Goal: Task Accomplishment & Management: Use online tool/utility

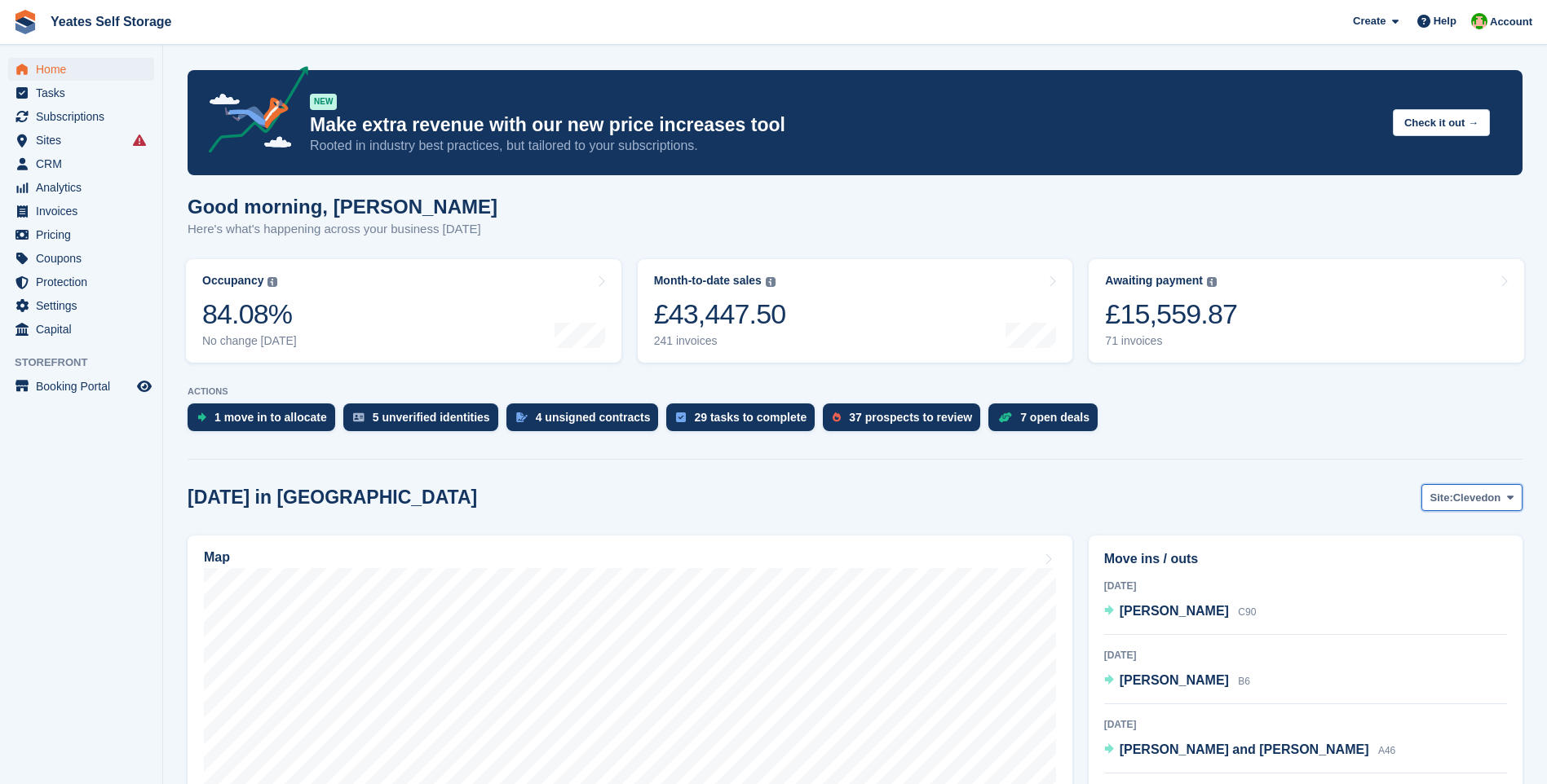
click at [1504, 502] on span at bounding box center [1511, 498] width 13 height 13
click at [1438, 563] on link "Weston-super-Mare" at bounding box center [1444, 565] width 142 height 29
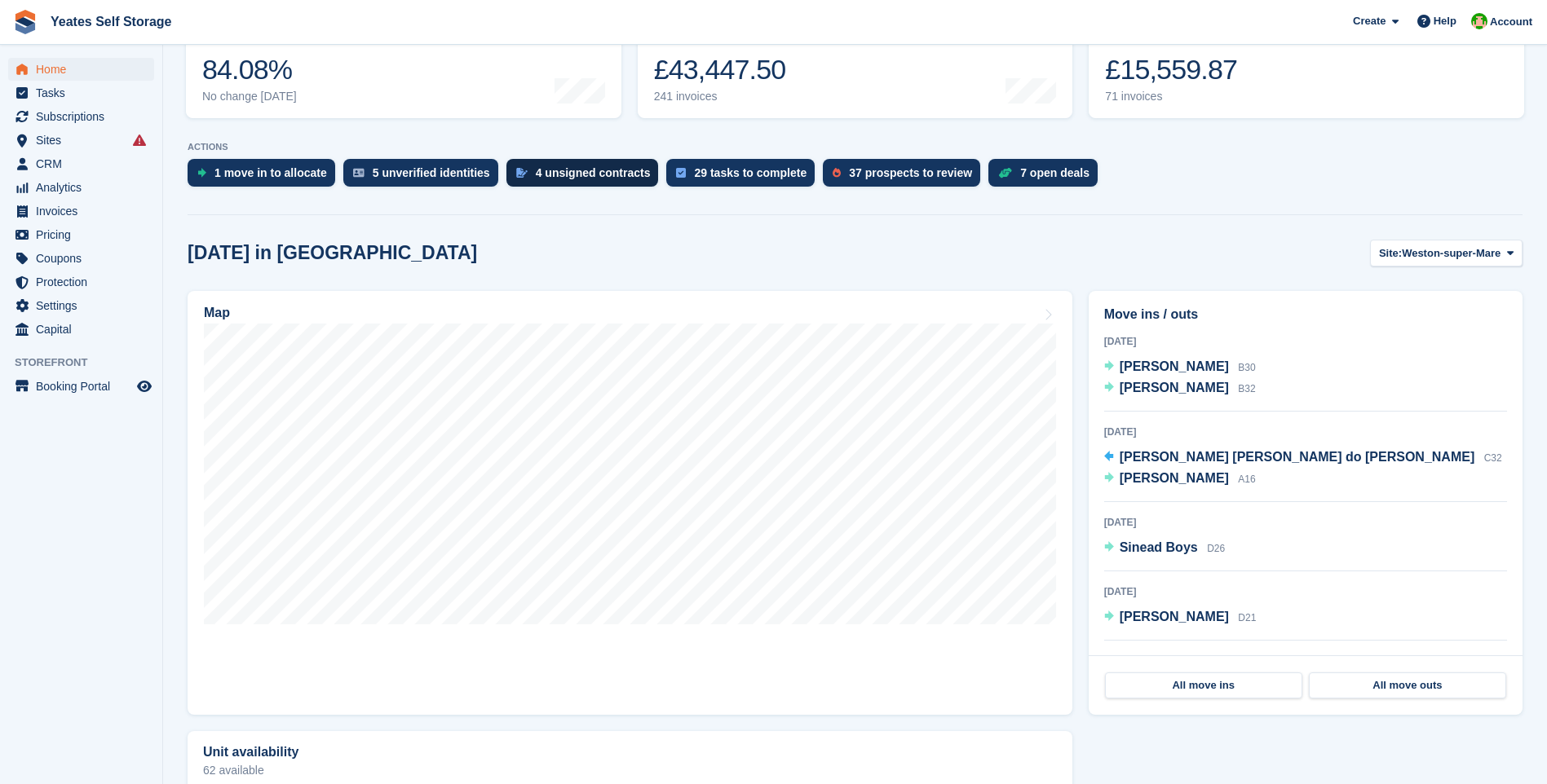
scroll to position [163, 0]
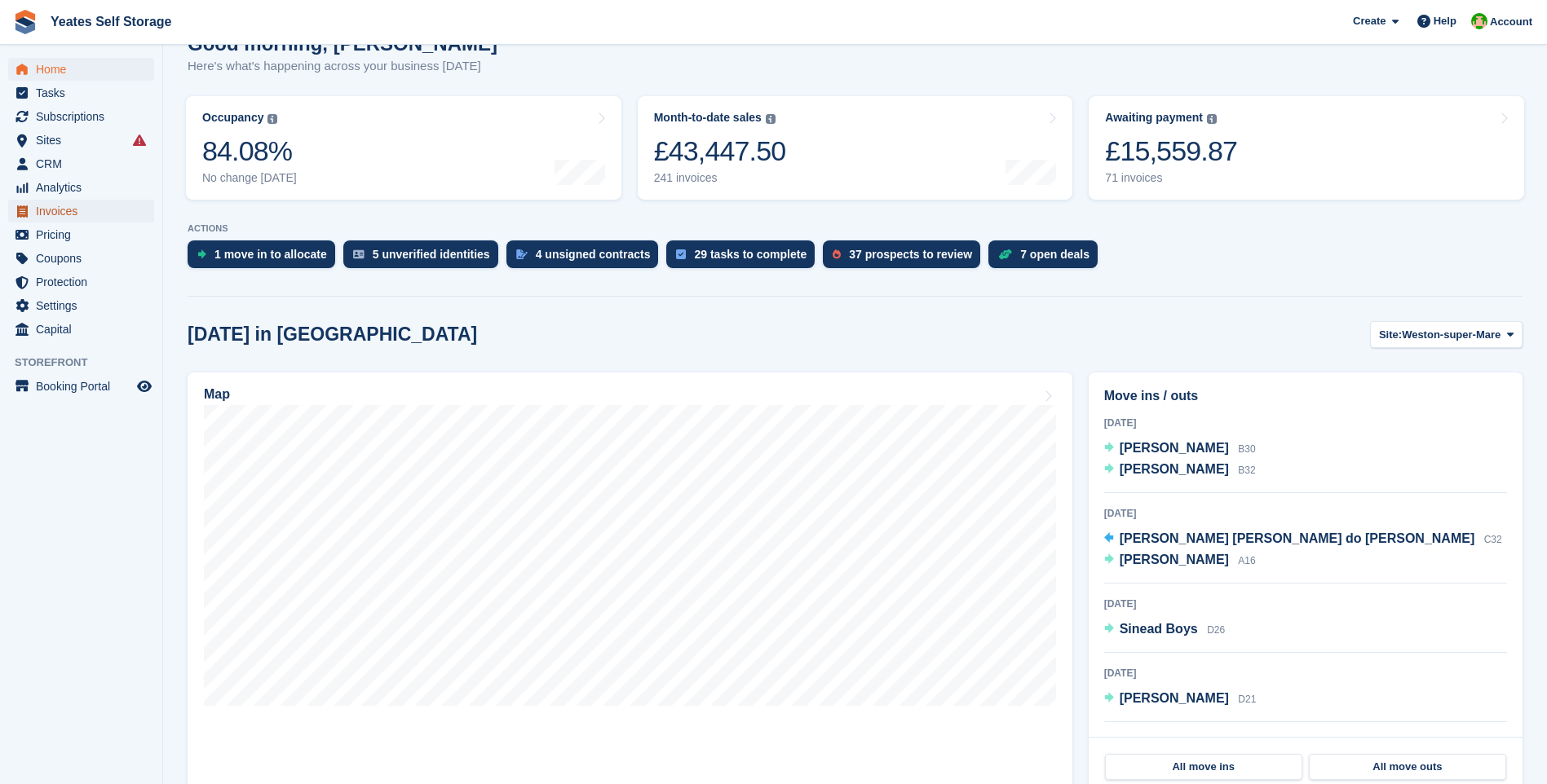
click at [57, 218] on span "Invoices" at bounding box center [84, 211] width 98 height 22
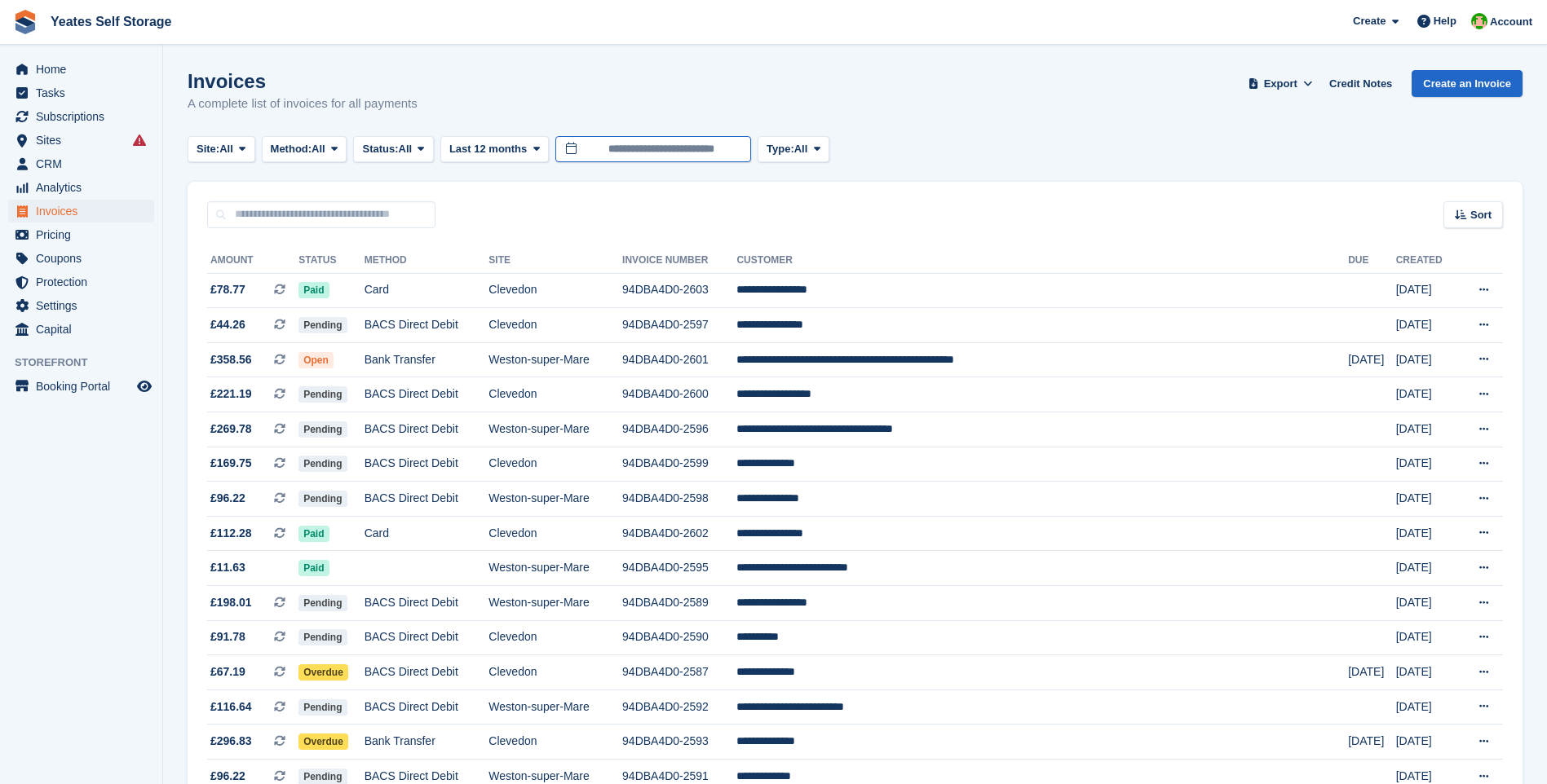
click at [659, 146] on input "**********" at bounding box center [654, 149] width 196 height 27
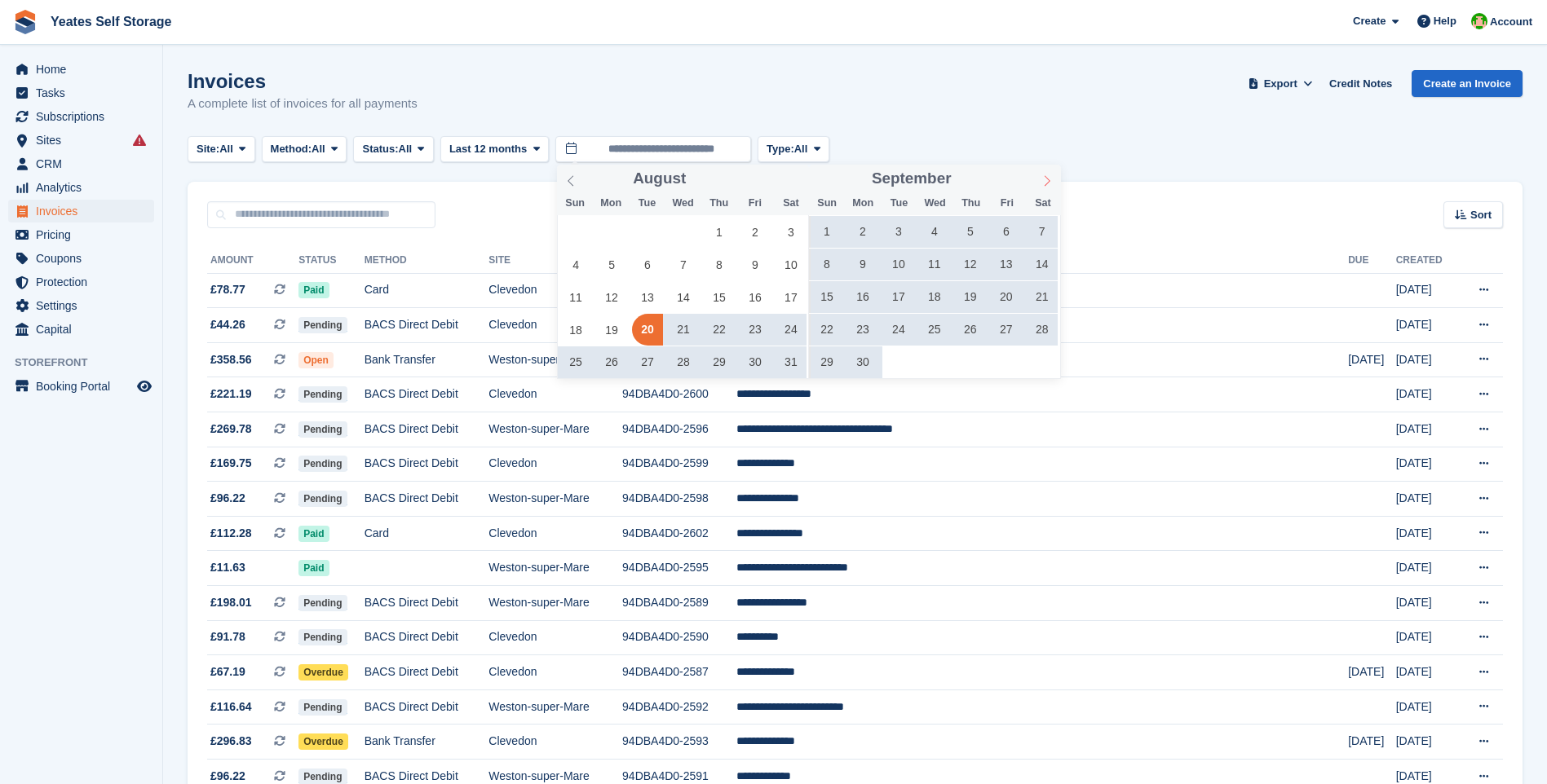
click at [1042, 181] on icon at bounding box center [1047, 181] width 11 height 11
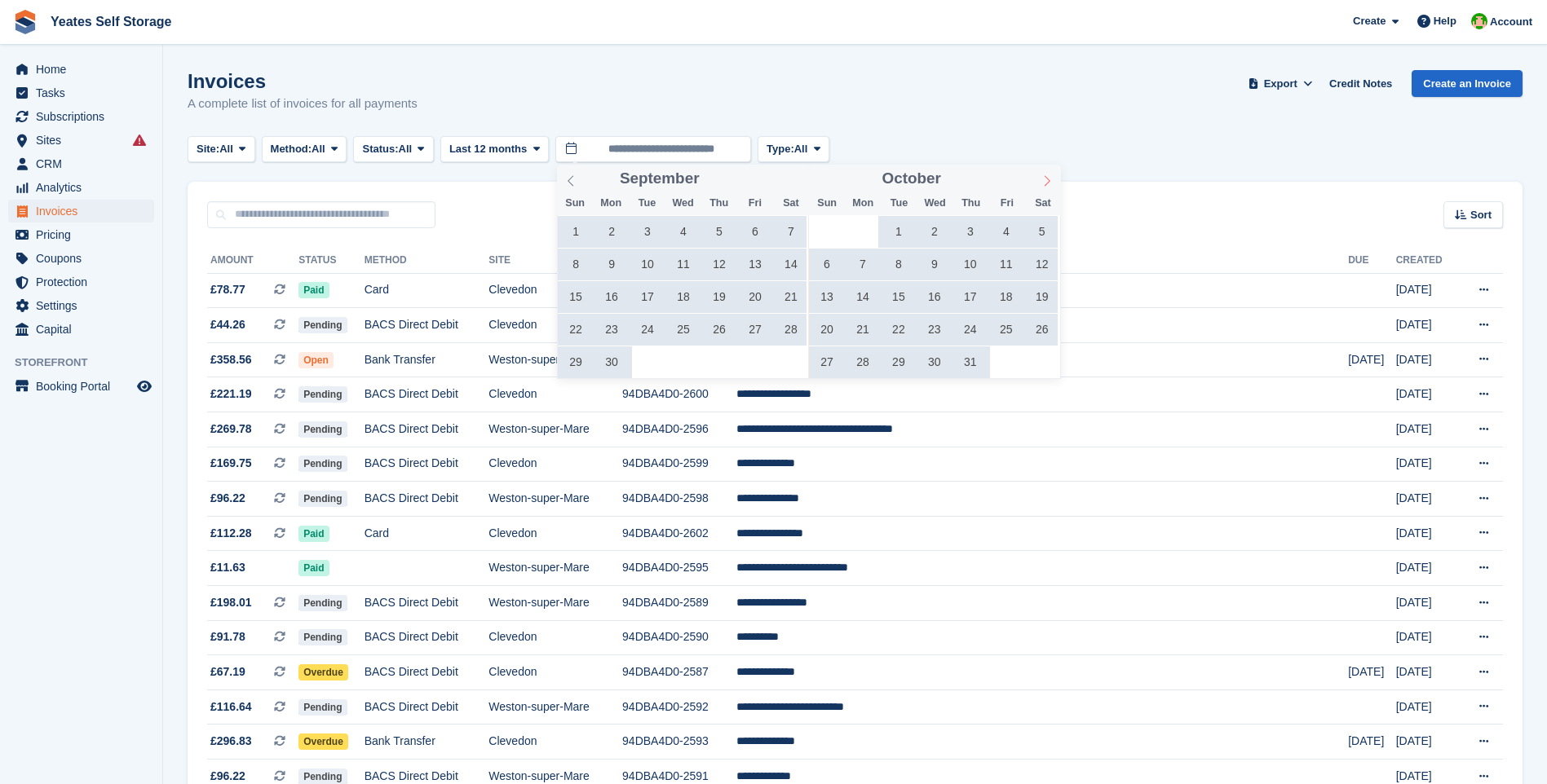
click at [1042, 181] on icon at bounding box center [1047, 181] width 11 height 11
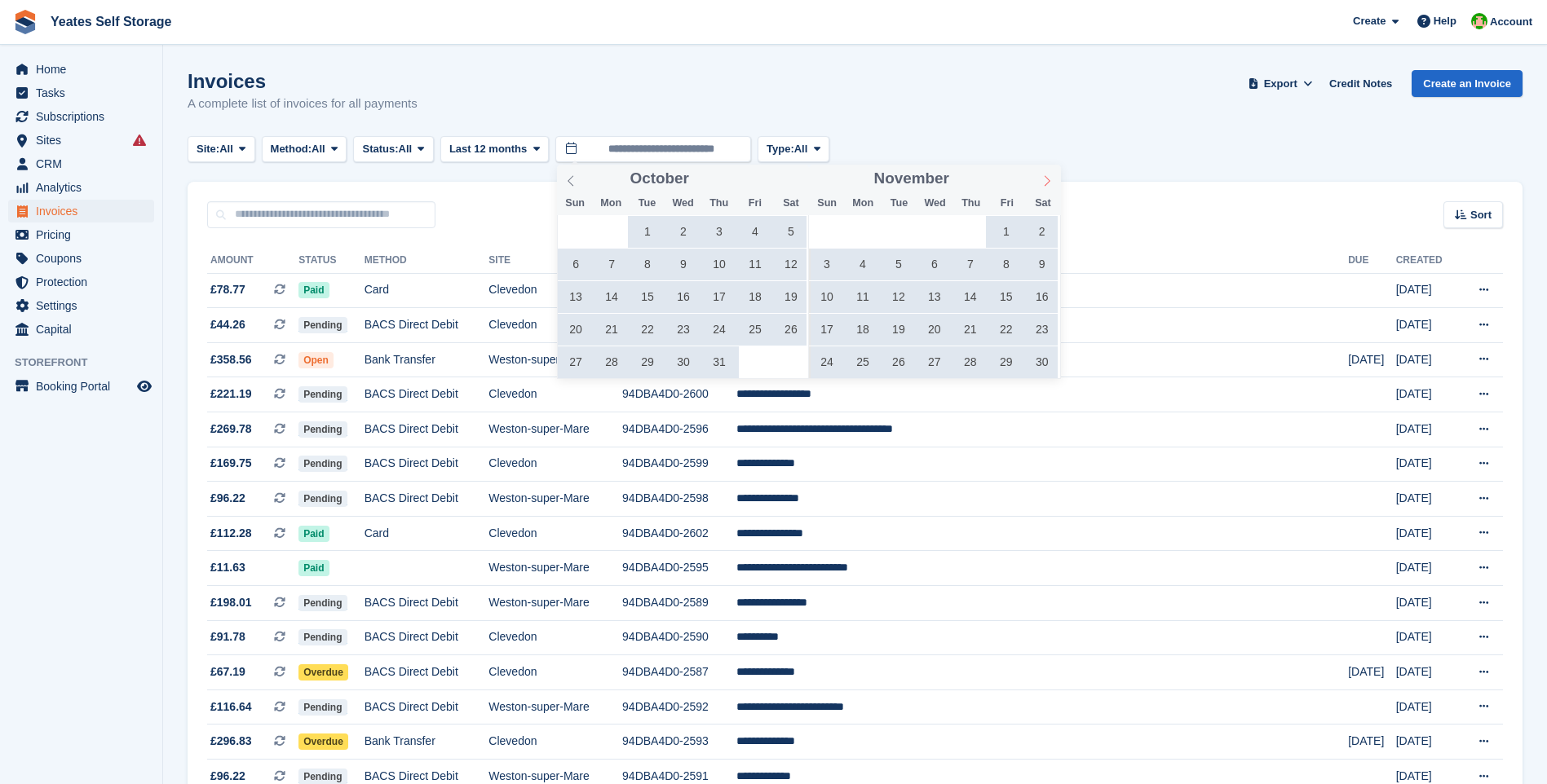
click at [1042, 181] on icon at bounding box center [1047, 181] width 11 height 11
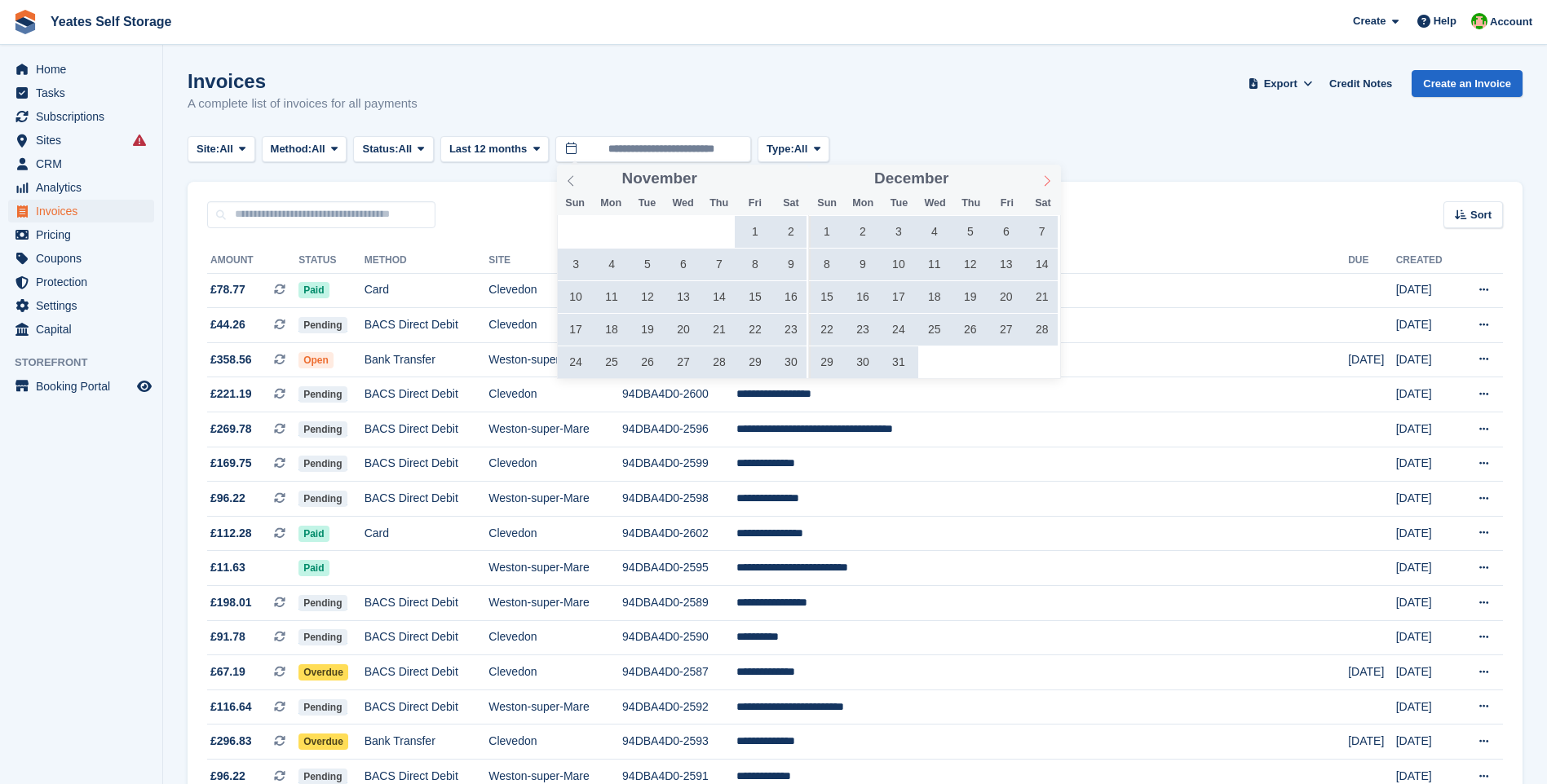
click at [1042, 181] on icon at bounding box center [1047, 181] width 11 height 11
type input "****"
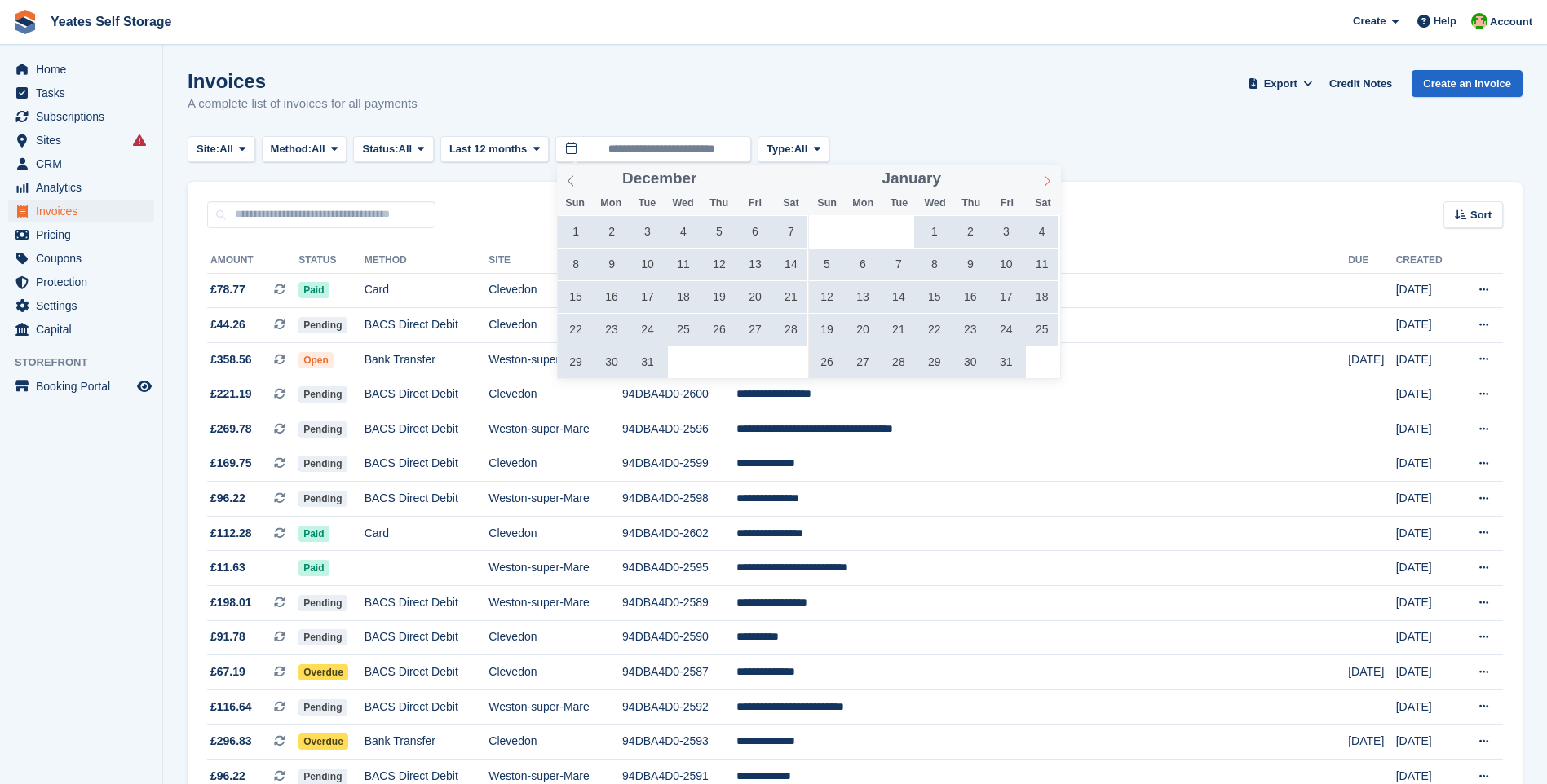
click at [1042, 181] on icon at bounding box center [1047, 181] width 11 height 11
type input "****"
click at [1042, 181] on icon at bounding box center [1047, 181] width 11 height 11
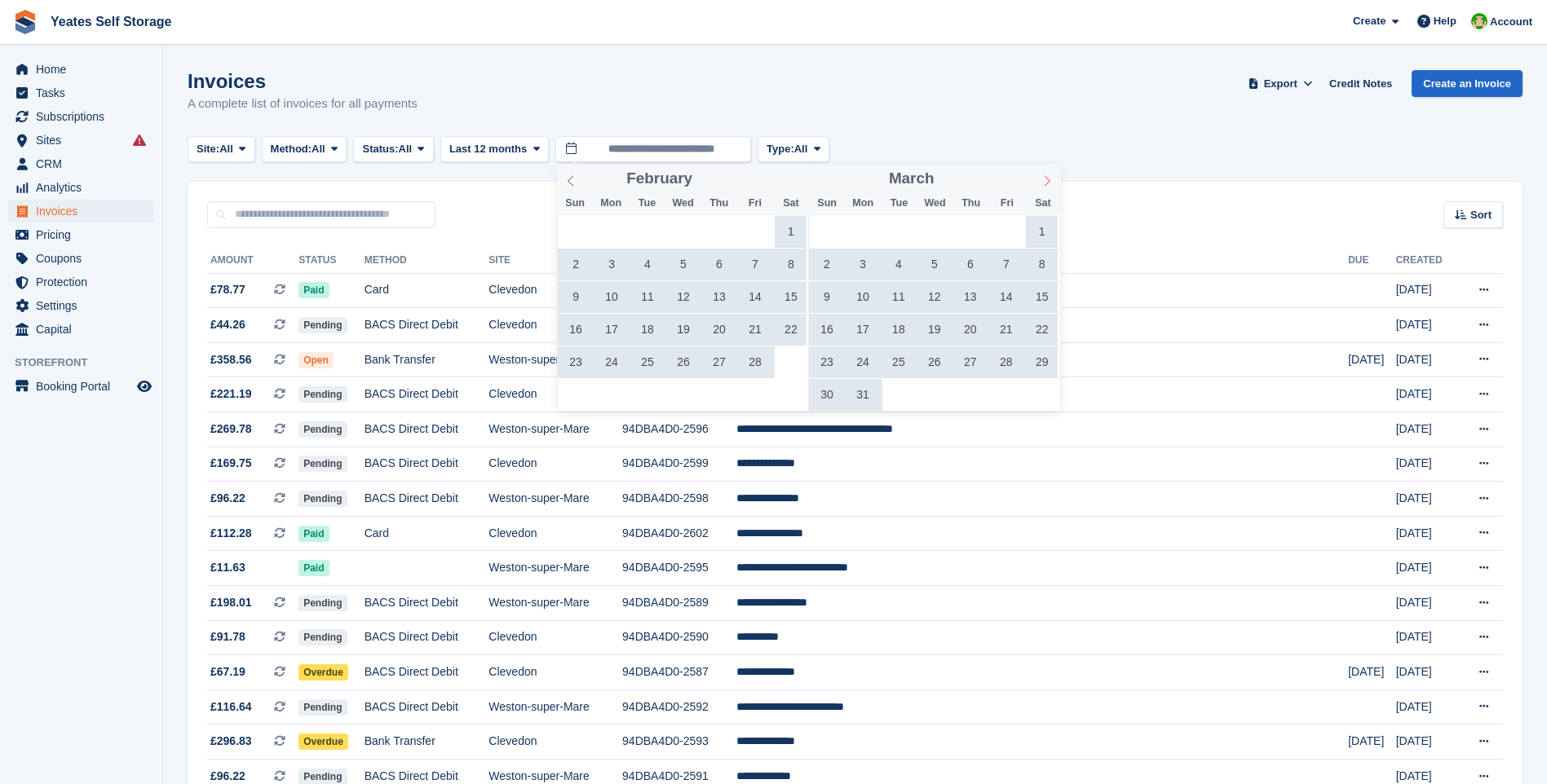
click at [1042, 181] on icon at bounding box center [1047, 181] width 11 height 11
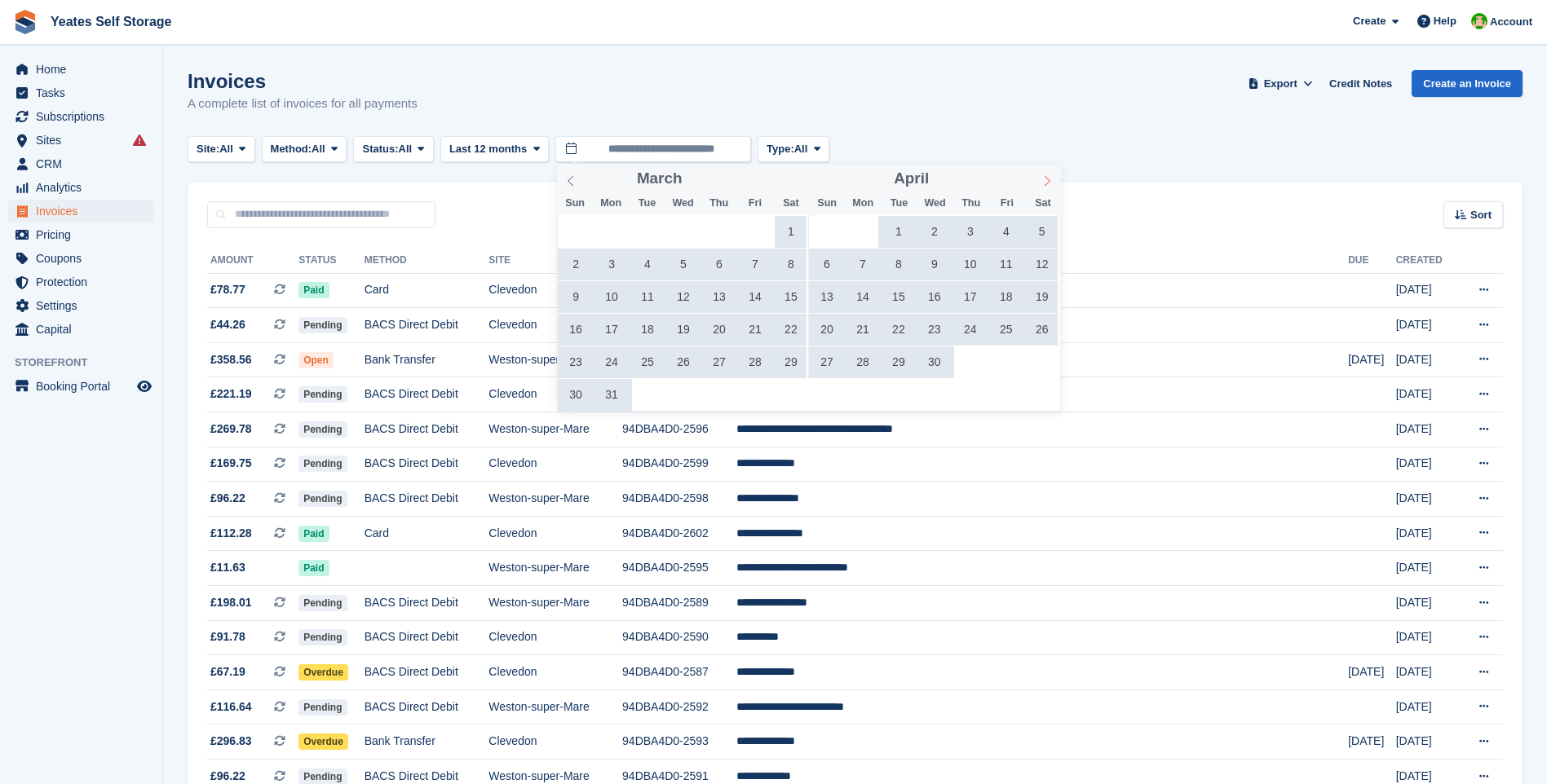
click at [1042, 181] on icon at bounding box center [1047, 181] width 11 height 11
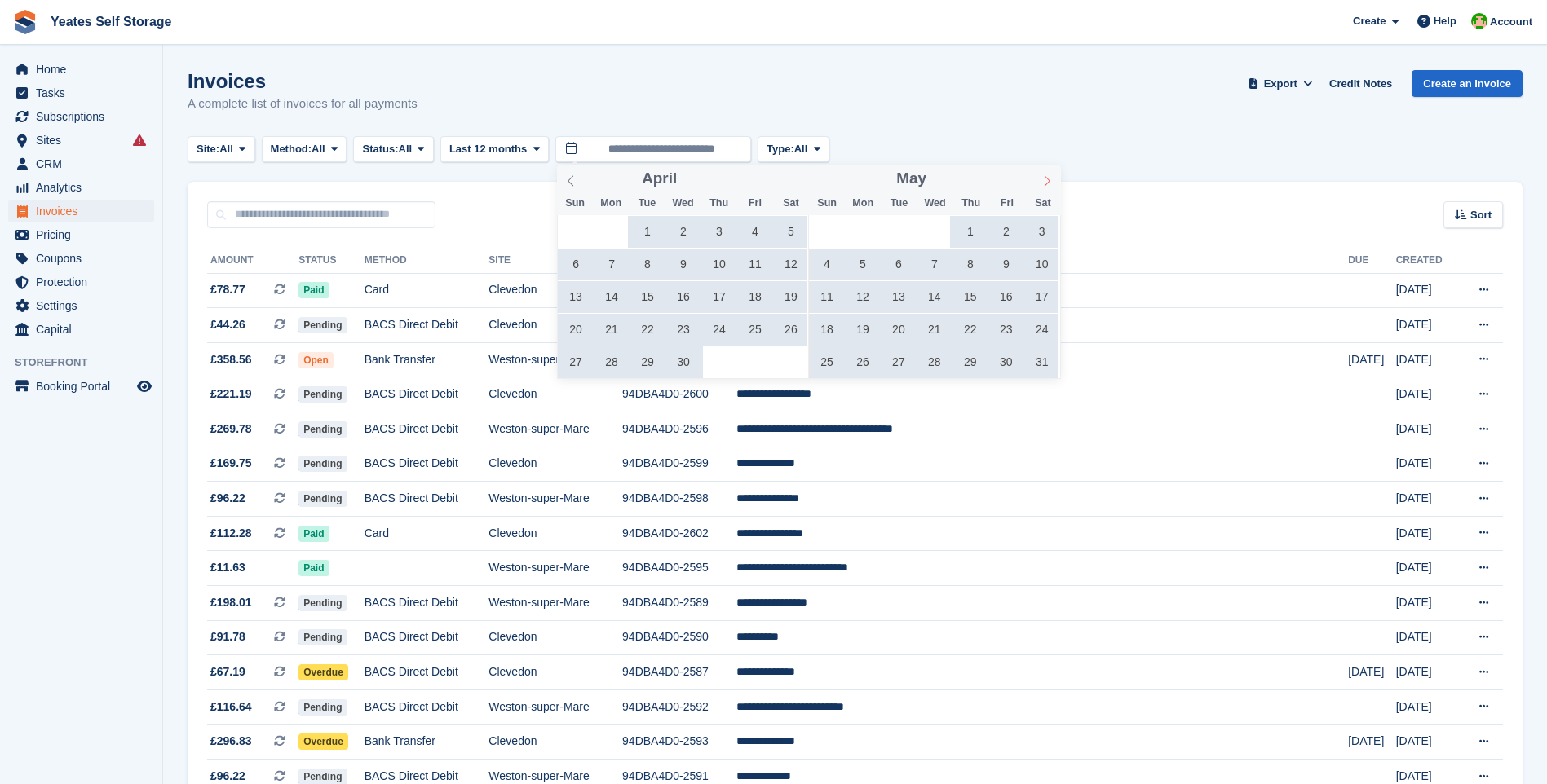
click at [1042, 181] on icon at bounding box center [1047, 181] width 11 height 11
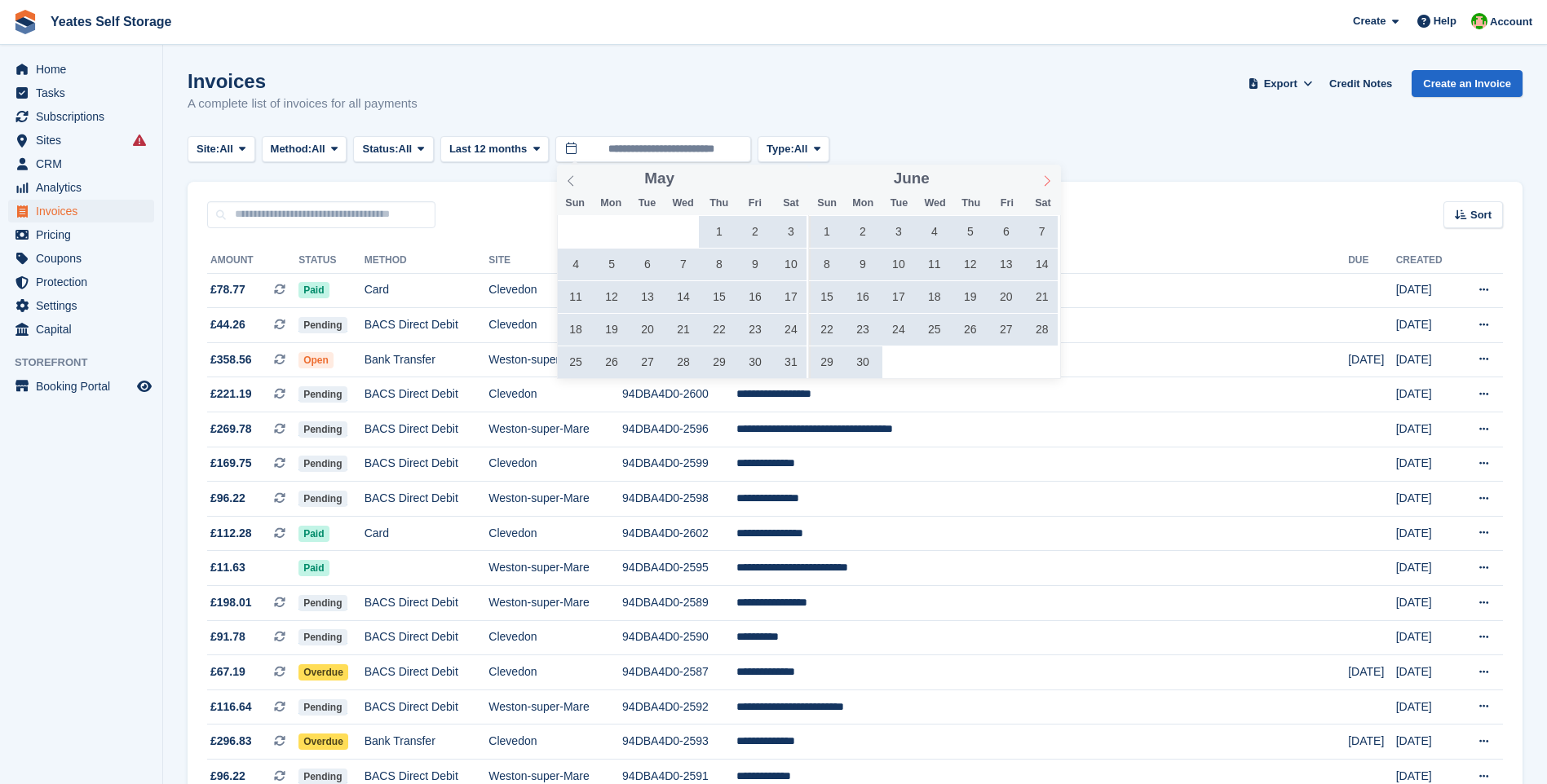
click at [1042, 181] on icon at bounding box center [1047, 181] width 11 height 11
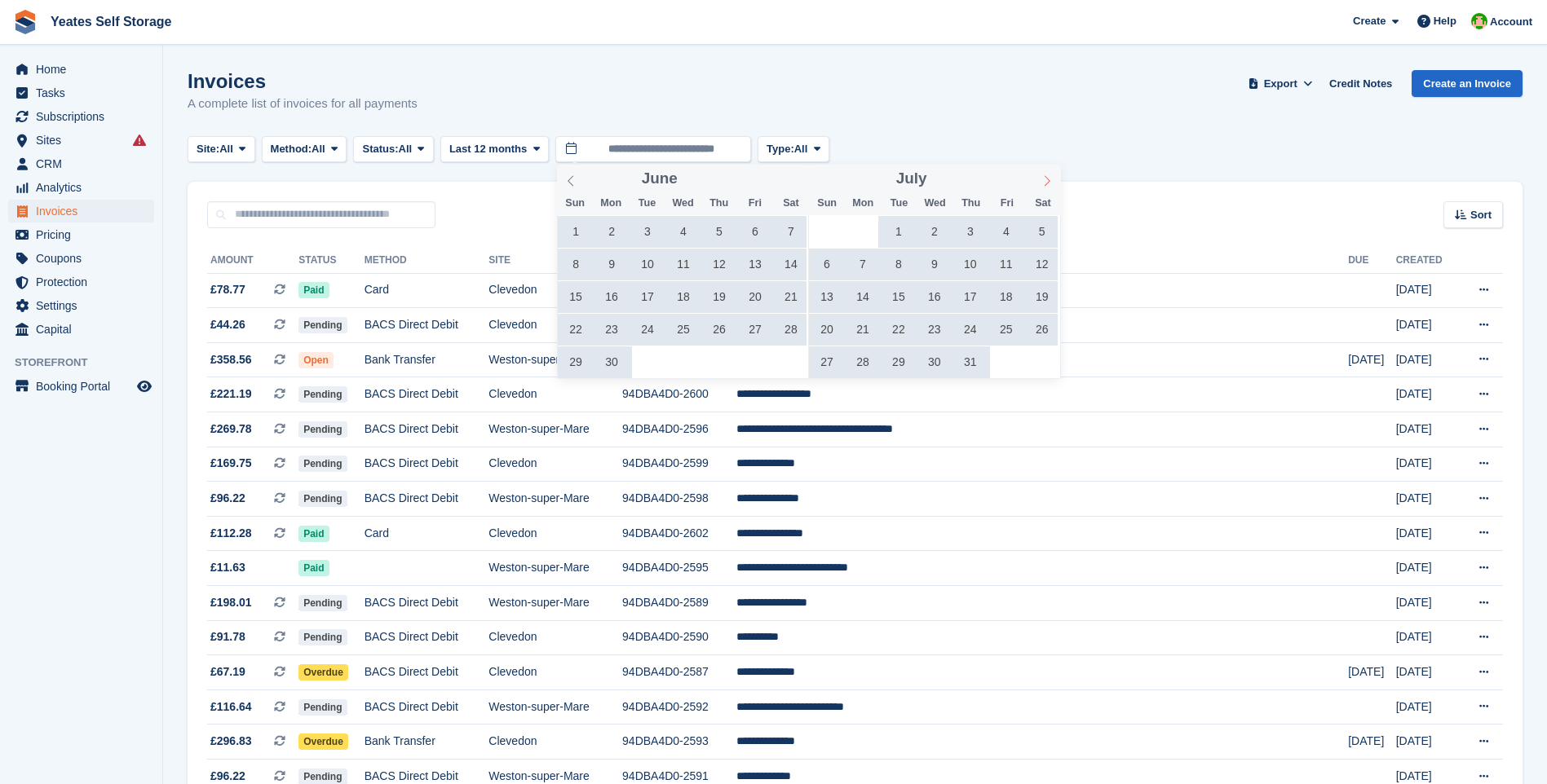
click at [1042, 181] on icon at bounding box center [1047, 181] width 11 height 11
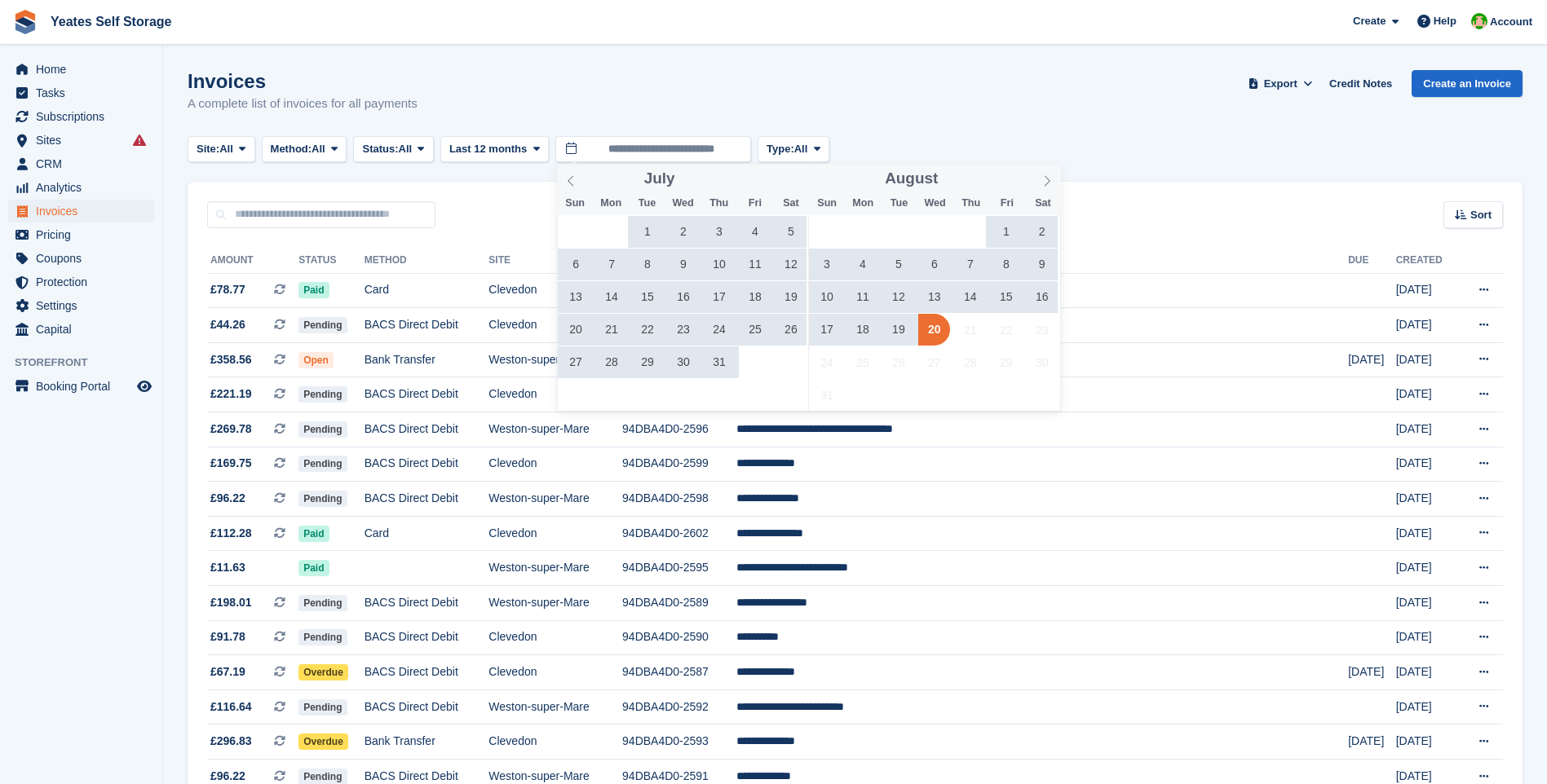
click at [900, 329] on span "19" at bounding box center [898, 330] width 32 height 32
type input "**********"
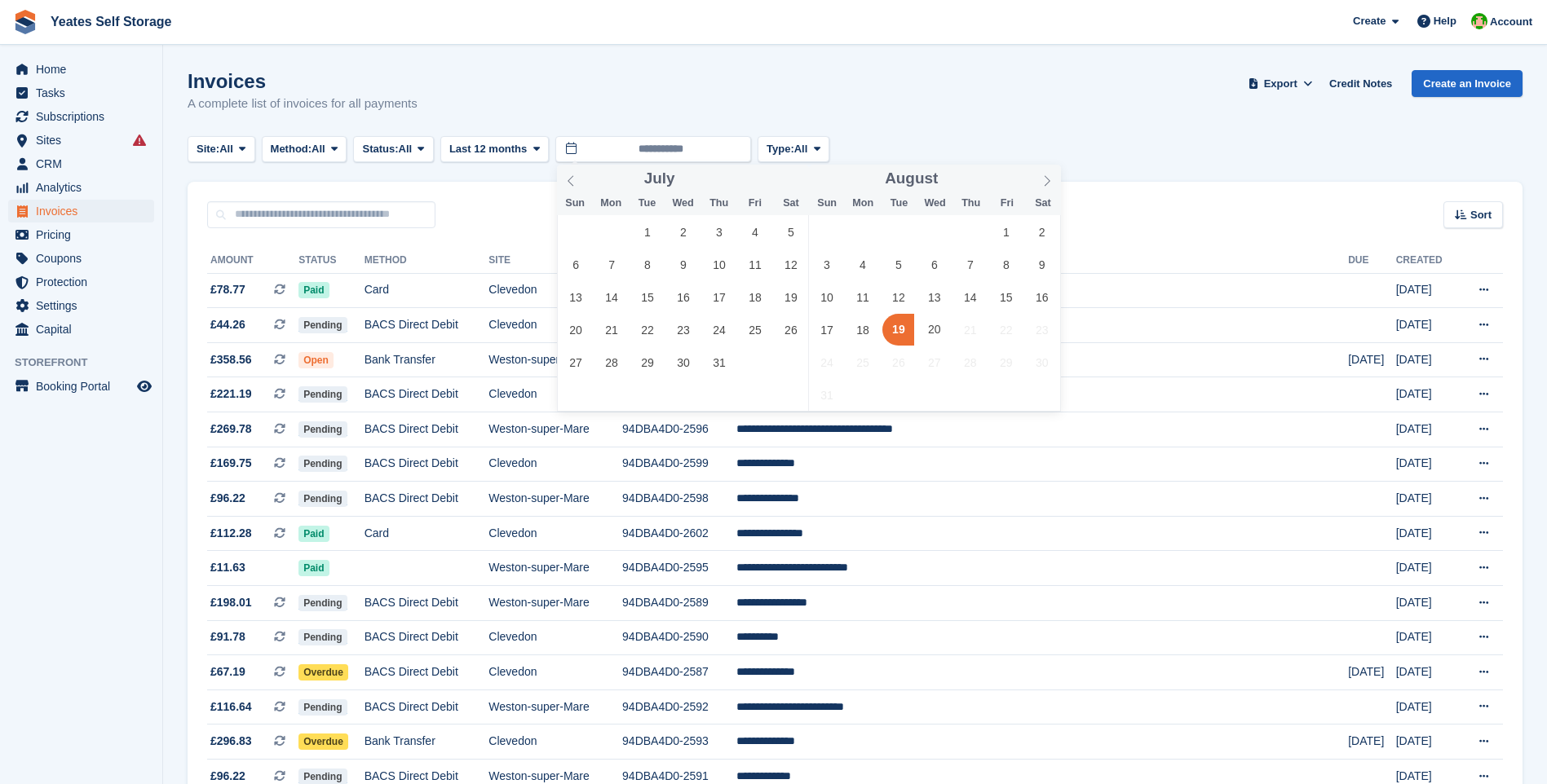
click at [900, 329] on span "19" at bounding box center [898, 330] width 32 height 32
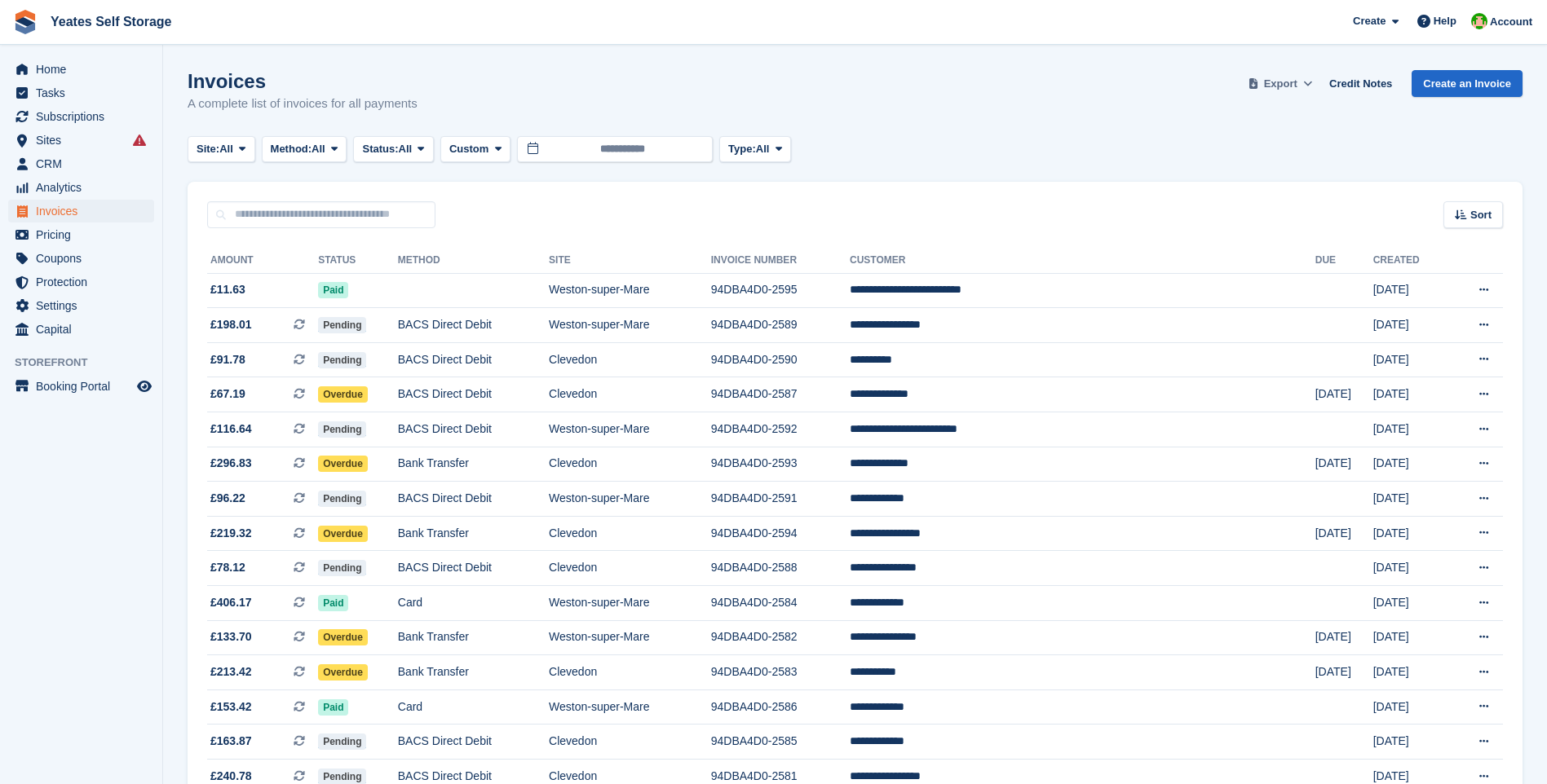
click at [1291, 84] on span "Export" at bounding box center [1281, 83] width 34 height 16
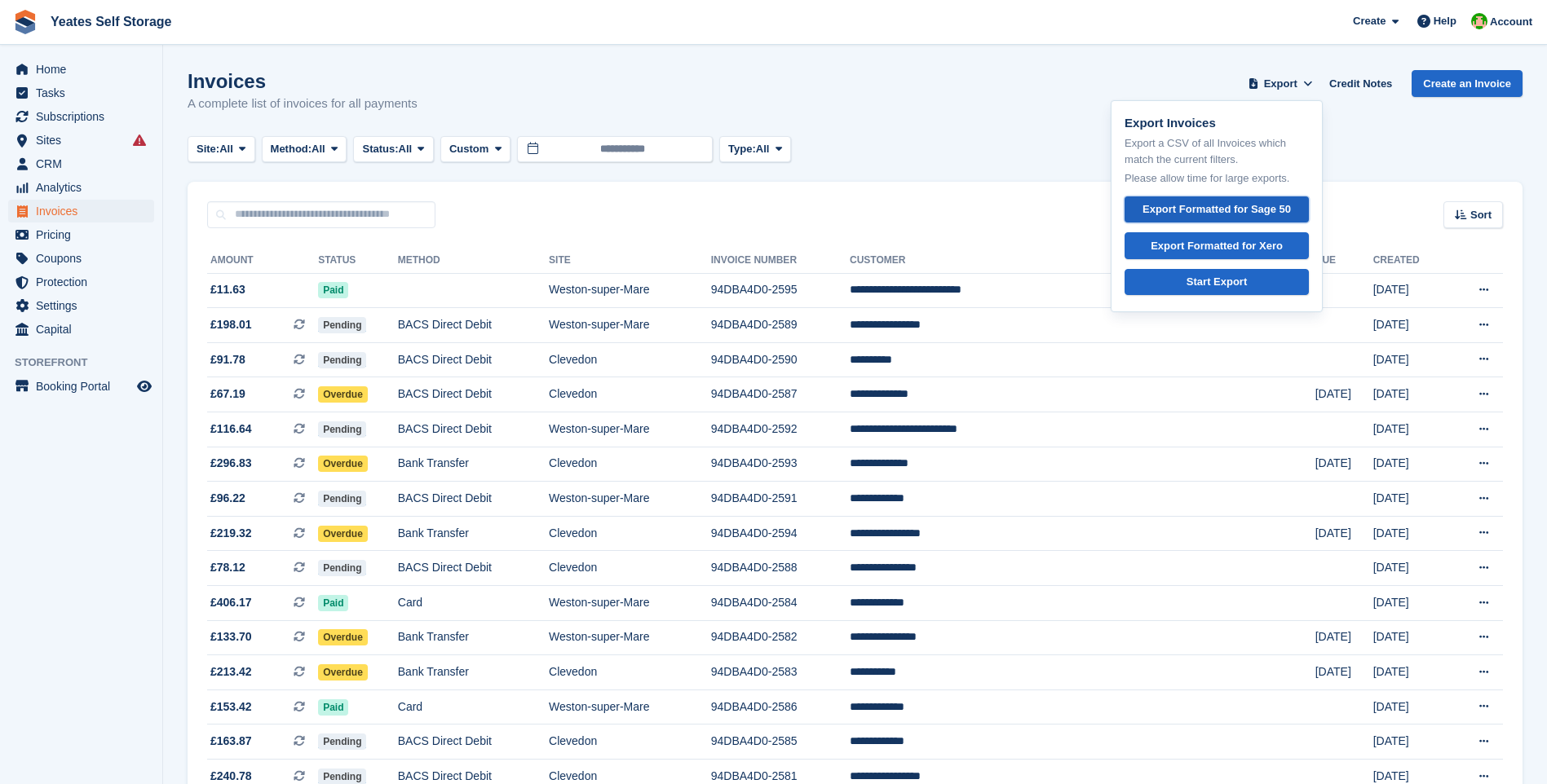
click at [1213, 213] on div "Export Formatted for Sage 50" at bounding box center [1216, 209] width 148 height 16
